Goal: Task Accomplishment & Management: Manage account settings

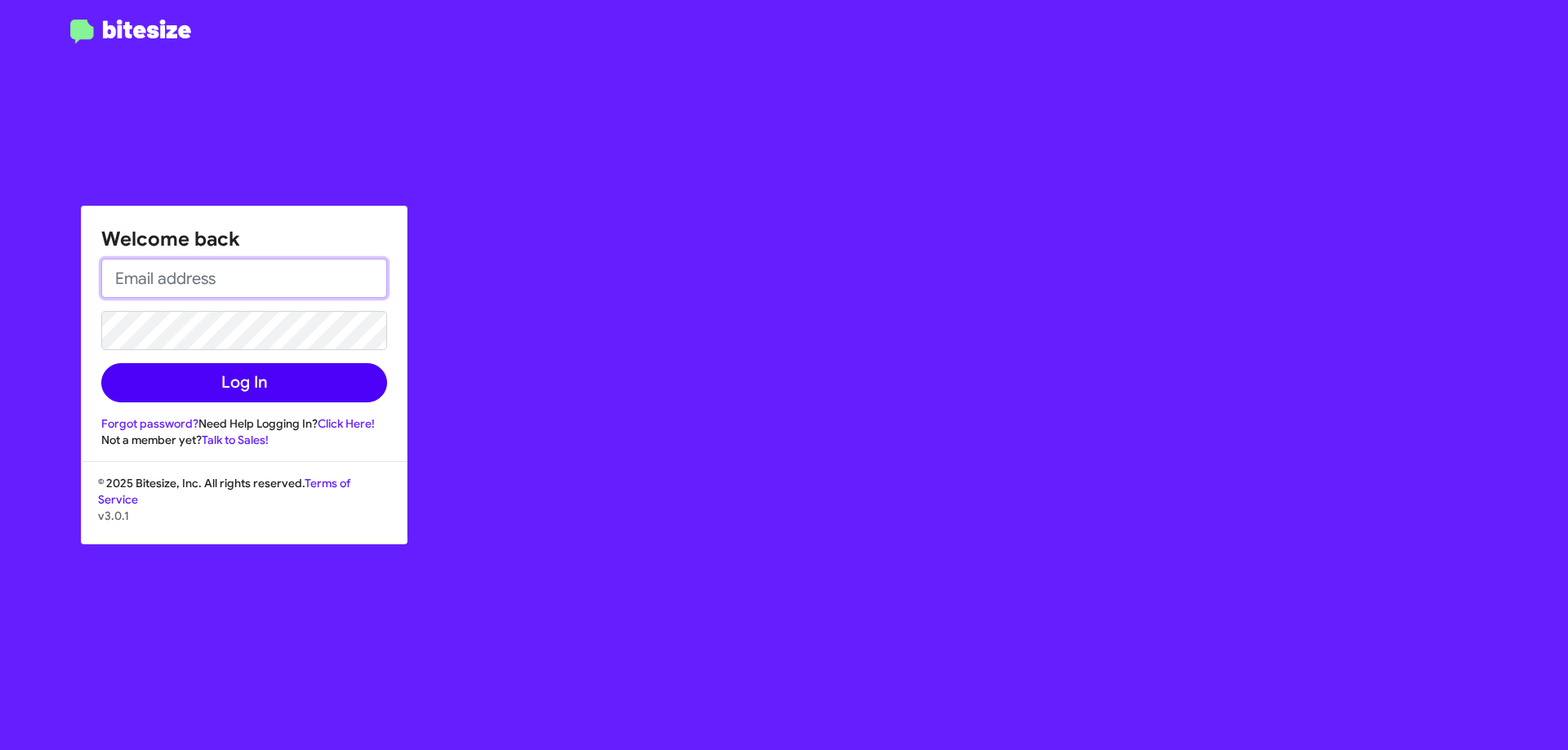
type input "[EMAIL_ADDRESS][DOMAIN_NAME]"
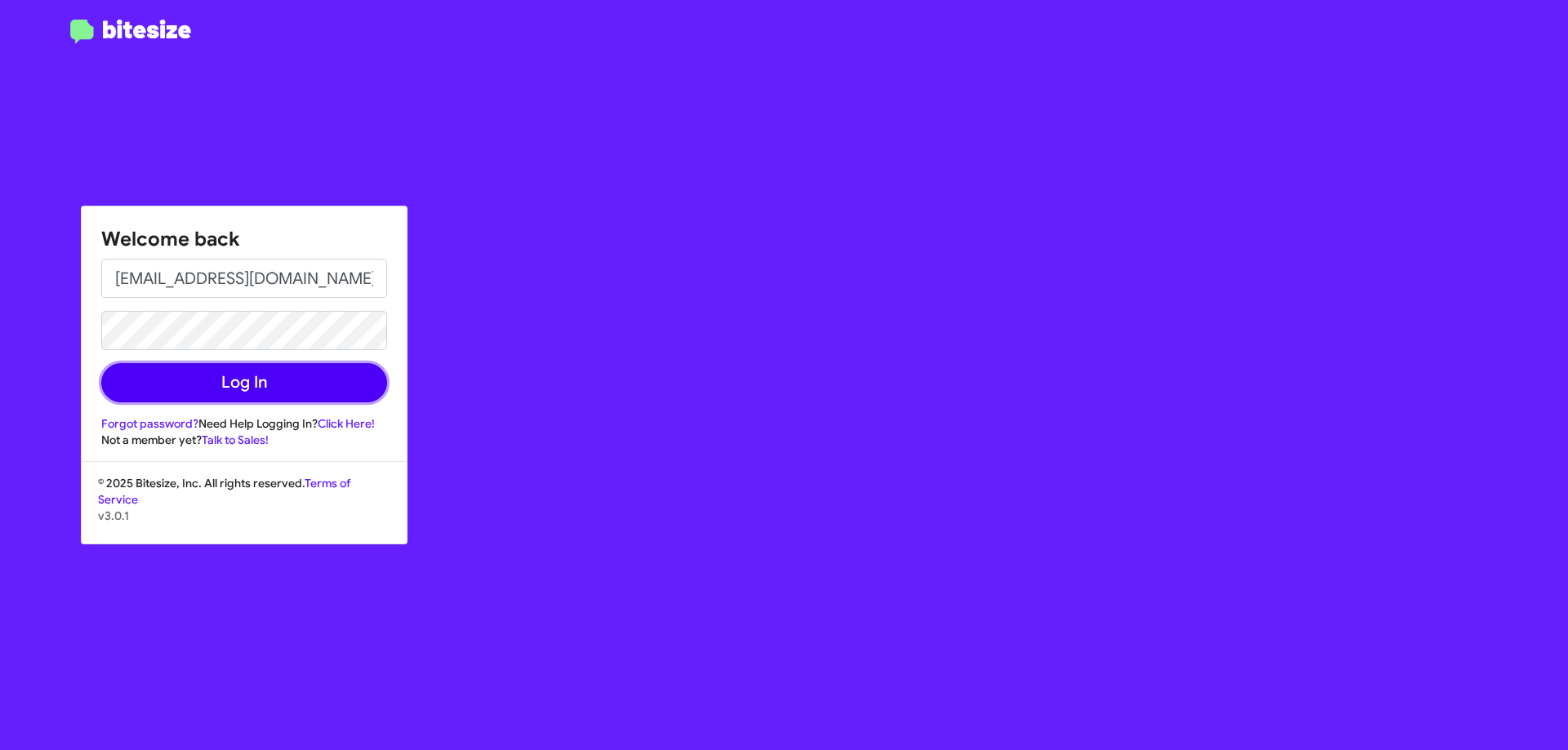
click at [237, 368] on button "Log In" at bounding box center [244, 383] width 286 height 39
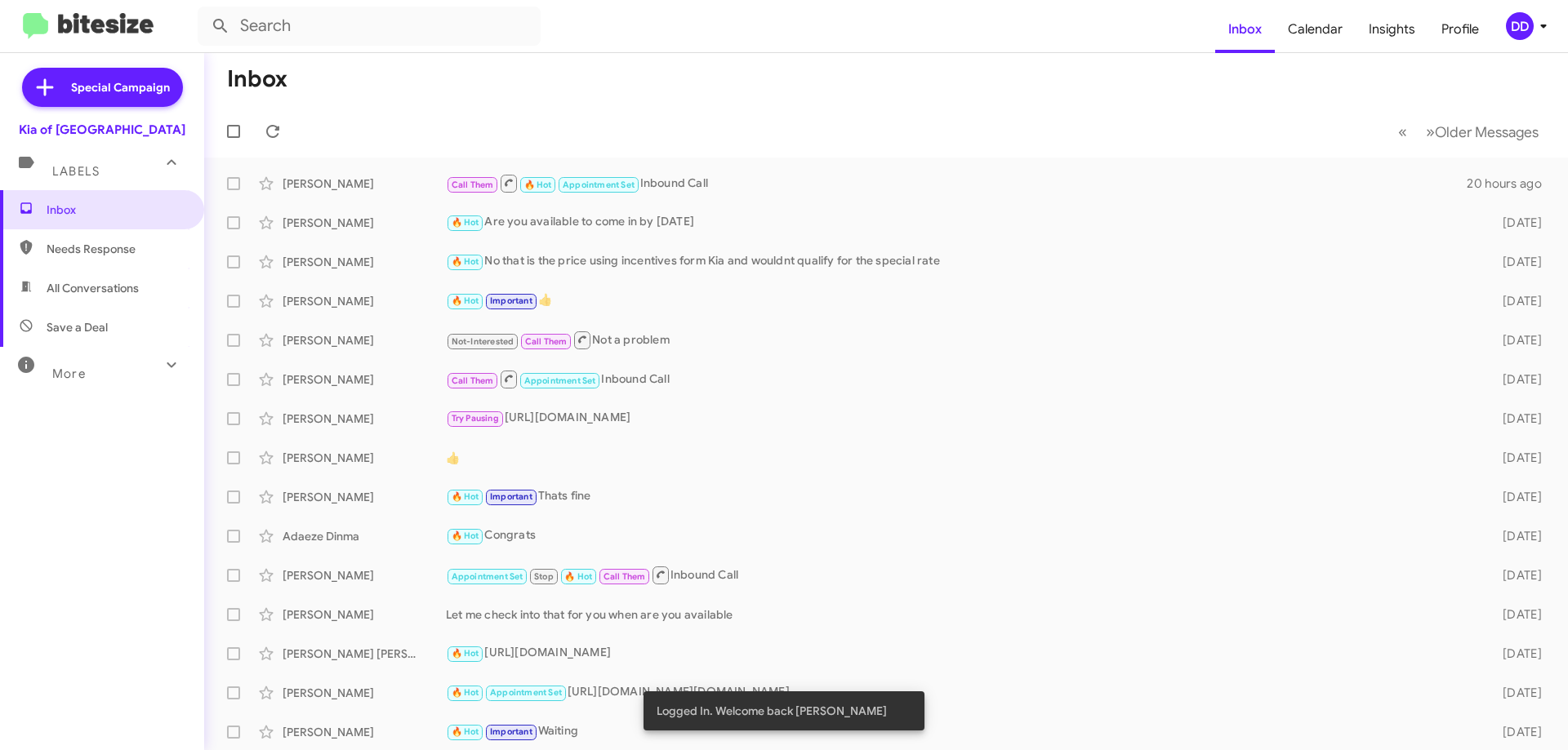
click at [1517, 36] on div "DD" at bounding box center [1519, 26] width 28 height 28
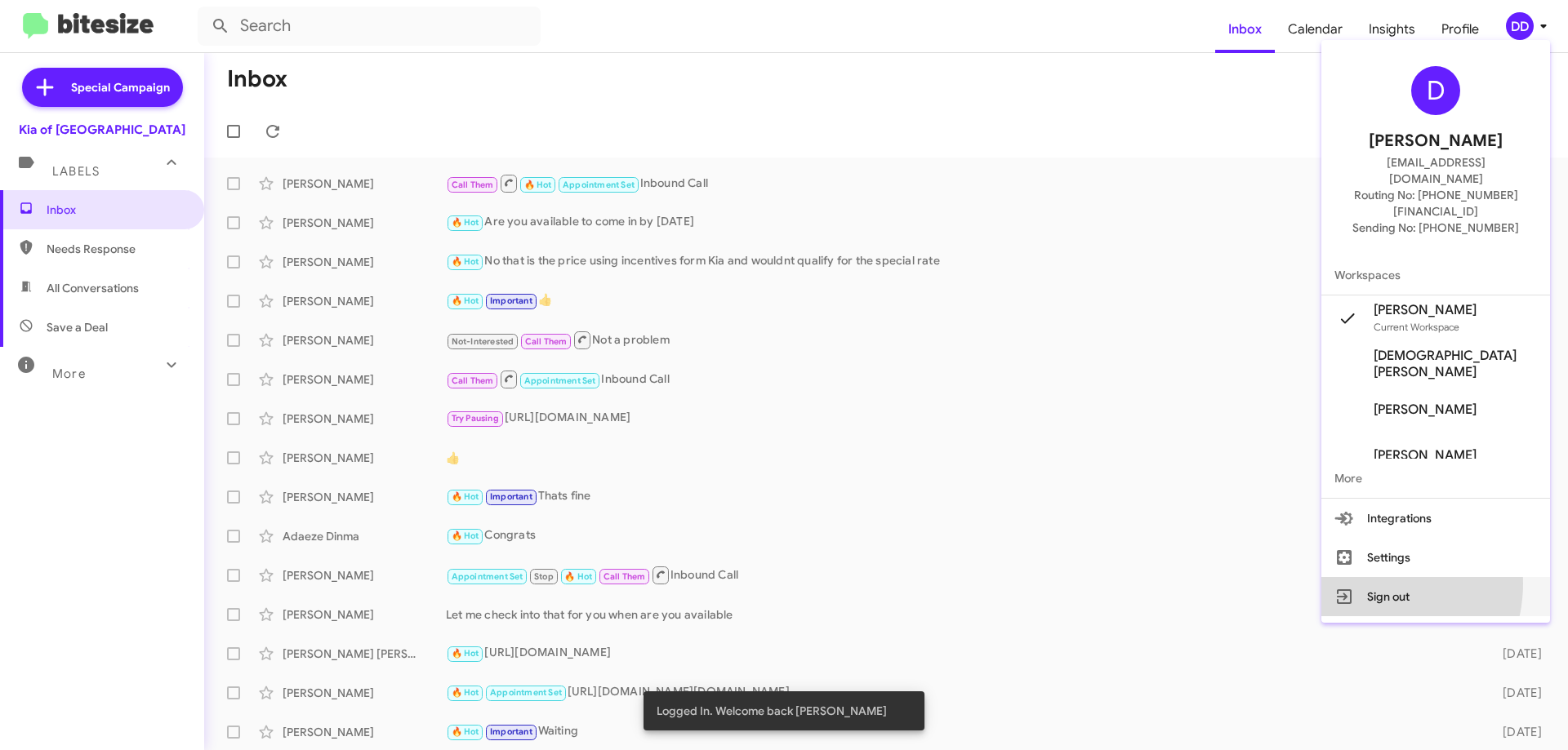
click at [1400, 577] on button "Sign out" at bounding box center [1435, 596] width 229 height 39
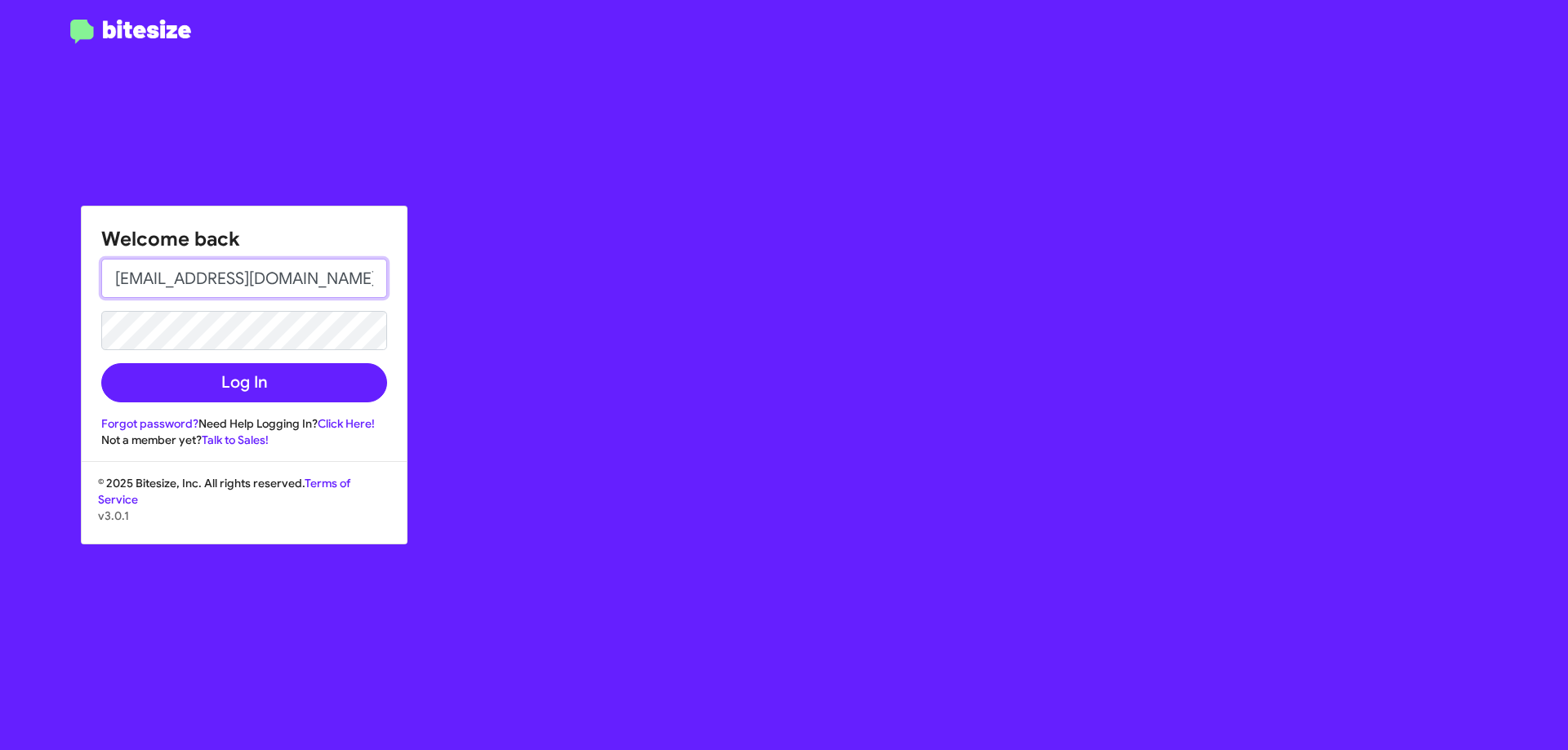
drag, startPoint x: 322, startPoint y: 280, endPoint x: -63, endPoint y: 288, distance: 385.1
click at [0, 288] on html "Welcome back [EMAIL_ADDRESS][DOMAIN_NAME] Log In Forgot password? Need Help Log…" at bounding box center [784, 375] width 1568 height 750
type input "[EMAIL_ADDRESS][DOMAIN_NAME]"
click at [101, 364] on button "Log In" at bounding box center [244, 383] width 286 height 39
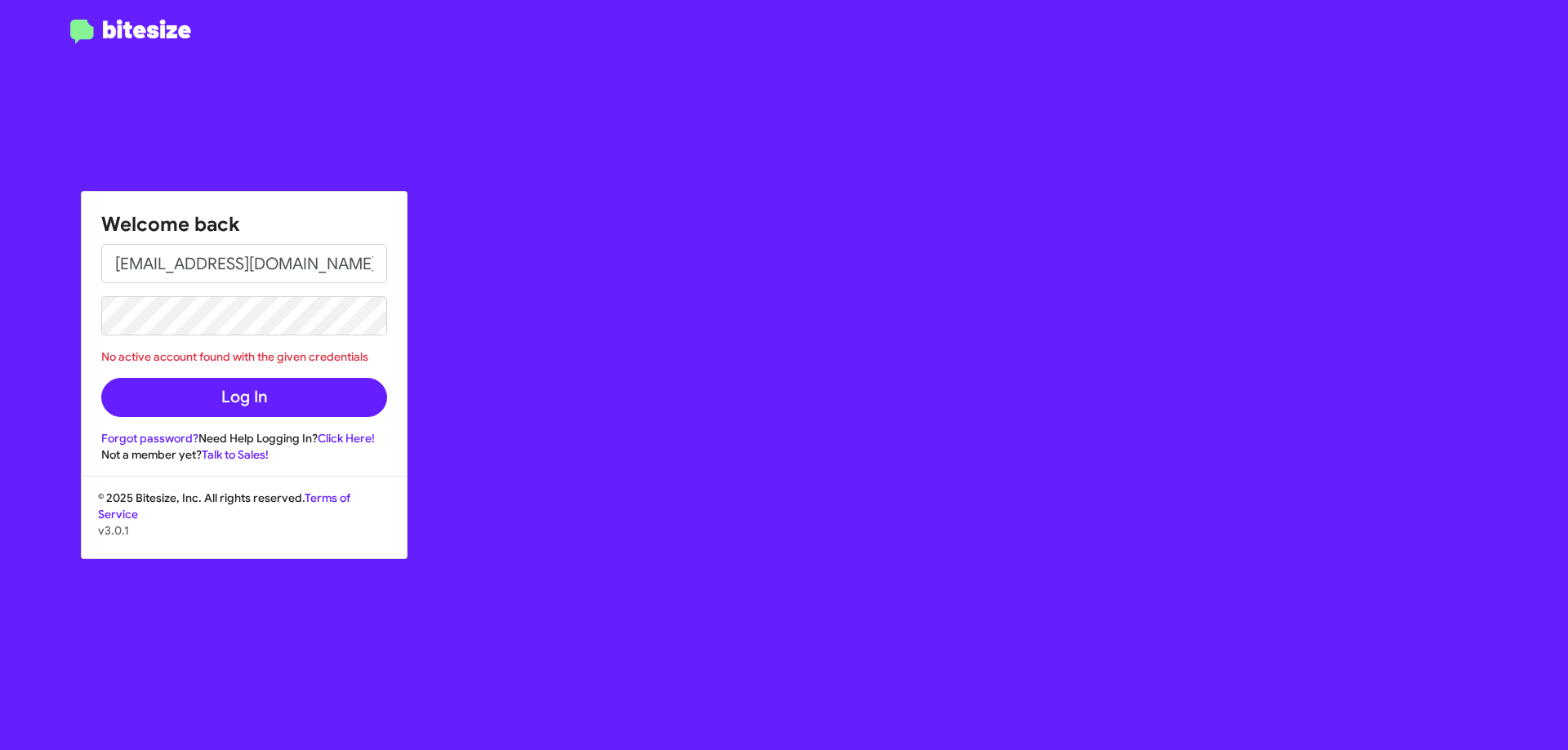
click at [534, 231] on div "Welcome back [EMAIL_ADDRESS][DOMAIN_NAME] No active account found with the give…" at bounding box center [914, 375] width 1307 height 750
click at [370, 272] on input "[EMAIL_ADDRESS][DOMAIN_NAME]" at bounding box center [244, 263] width 286 height 39
click at [0, 324] on html "Welcome back [EMAIL_ADDRESS][DOMAIN_NAME] No active account found with the give…" at bounding box center [784, 375] width 1568 height 750
click at [101, 378] on button "Log In" at bounding box center [244, 397] width 286 height 39
click at [565, 256] on div "Welcome back [EMAIL_ADDRESS][DOMAIN_NAME] No active account found with the give…" at bounding box center [914, 375] width 1307 height 750
